Goal: Task Accomplishment & Management: Manage account settings

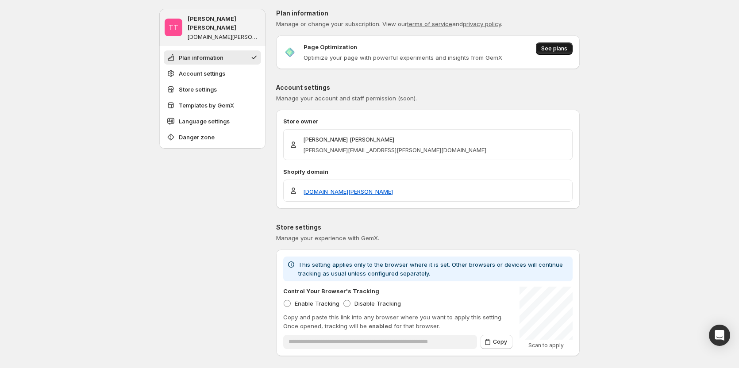
click at [553, 50] on span "See plans" at bounding box center [554, 48] width 26 height 7
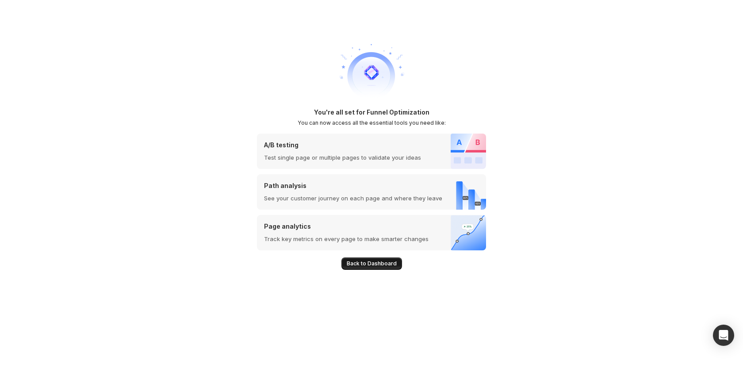
click at [372, 266] on span "Back to Dashboard" at bounding box center [372, 263] width 50 height 7
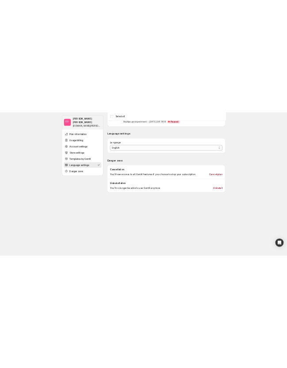
scroll to position [929, 0]
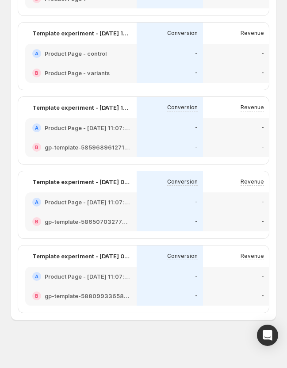
scroll to position [879, 0]
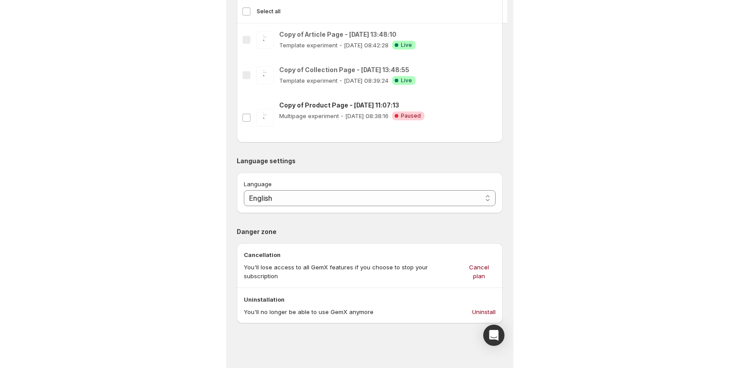
scroll to position [873, 0]
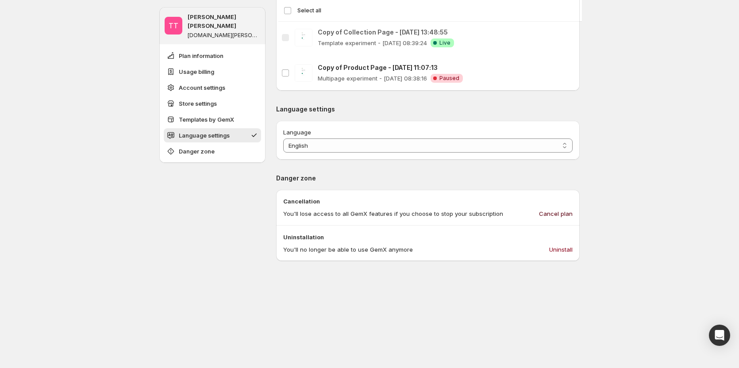
click at [563, 214] on span "Cancel plan" at bounding box center [556, 213] width 34 height 9
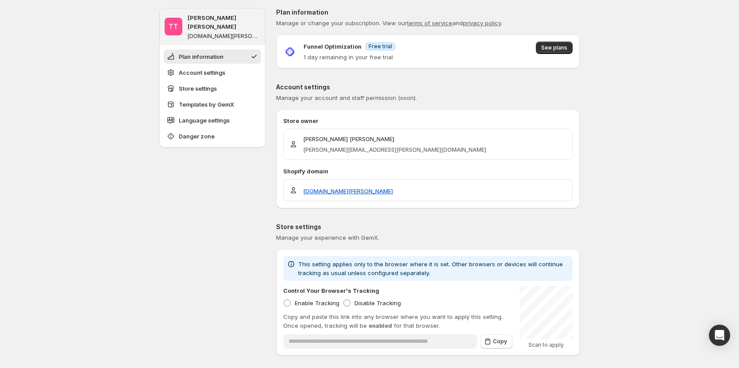
scroll to position [0, 0]
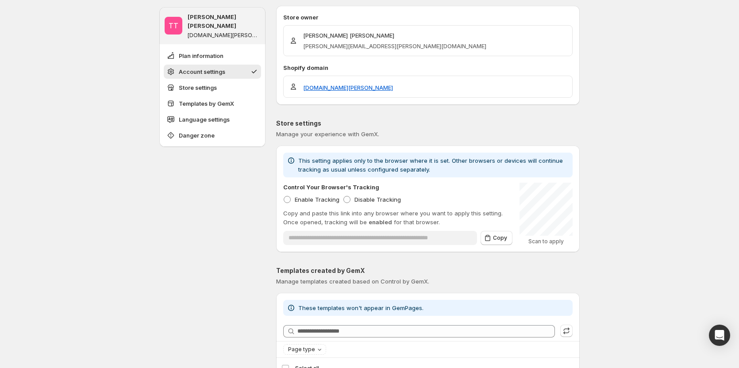
scroll to position [133, 0]
